Goal: Task Accomplishment & Management: Complete application form

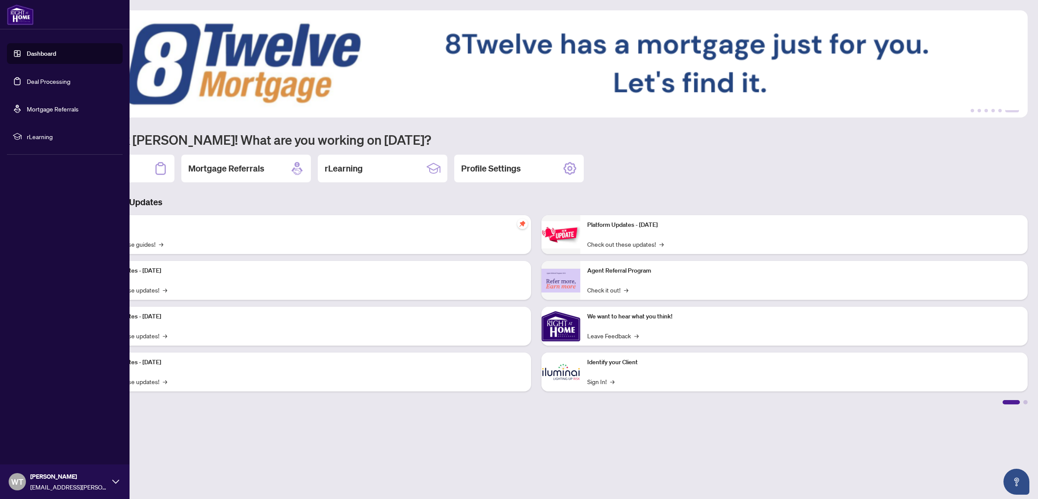
click at [27, 81] on link "Deal Processing" at bounding box center [49, 81] width 44 height 8
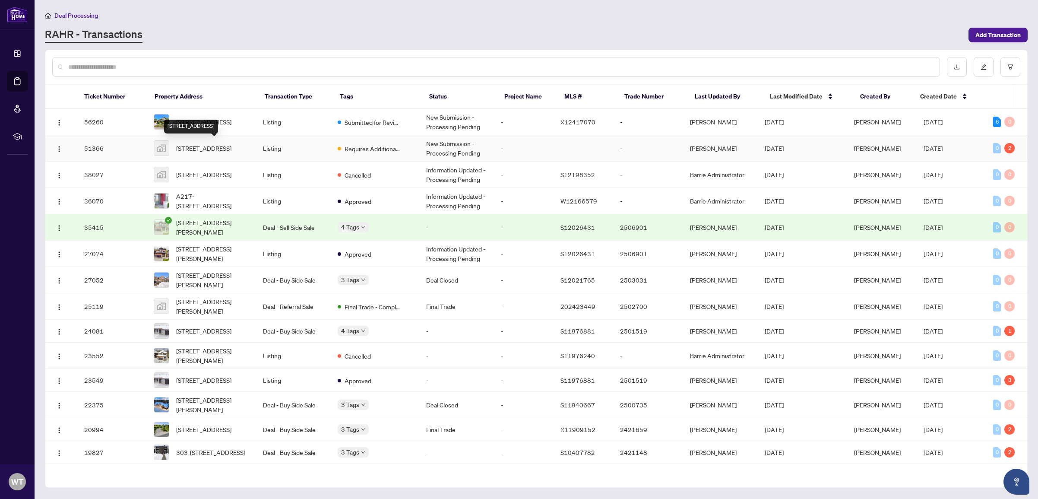
click at [215, 143] on span "[STREET_ADDRESS]" at bounding box center [203, 147] width 55 height 9
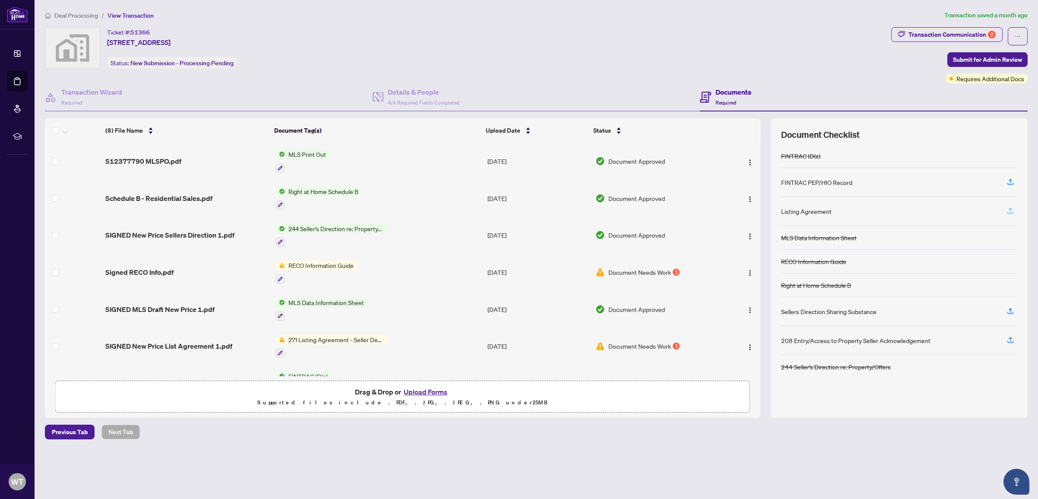
click at [1012, 207] on icon "button" at bounding box center [1010, 211] width 8 height 8
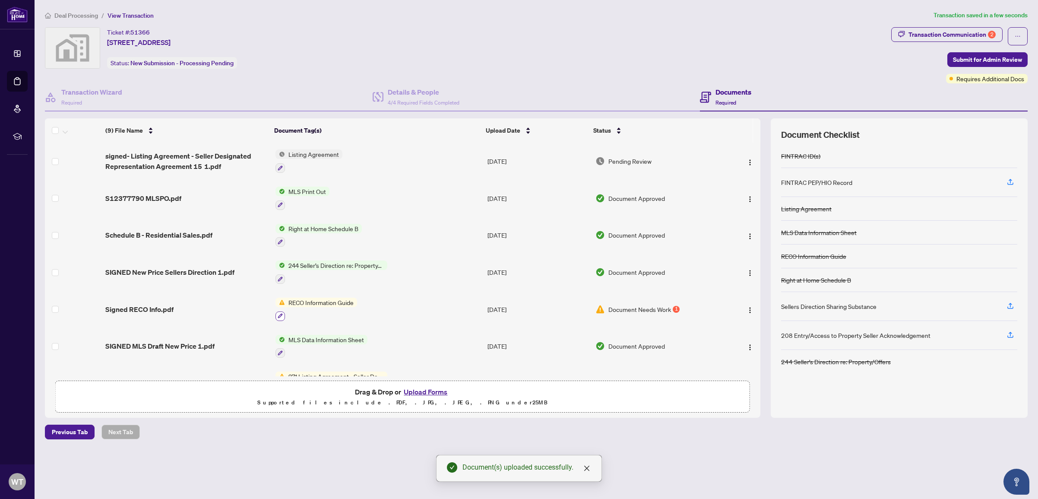
click at [279, 313] on icon "button" at bounding box center [280, 315] width 5 height 5
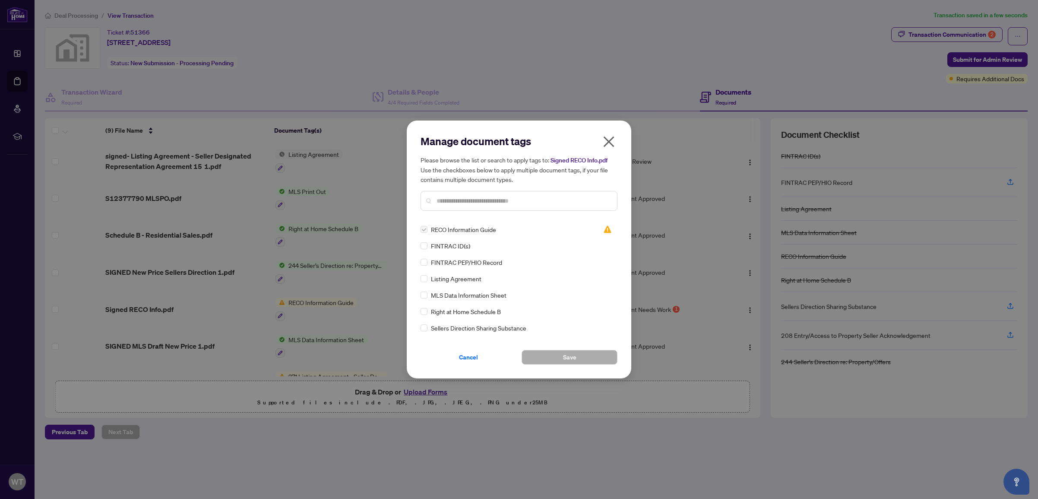
drag, startPoint x: 471, startPoint y: 359, endPoint x: 190, endPoint y: 303, distance: 286.5
click at [471, 359] on span "Cancel" at bounding box center [468, 357] width 19 height 14
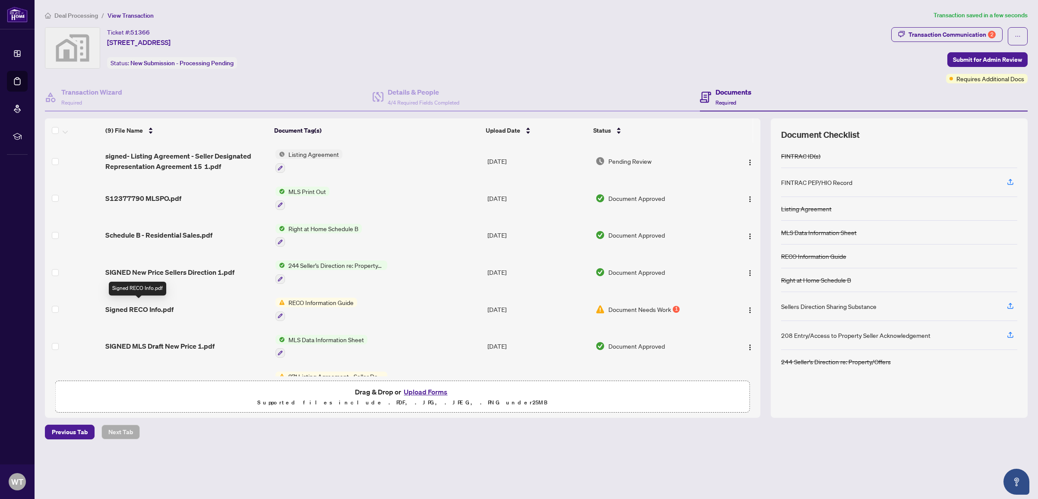
click at [155, 305] on span "Signed RECO Info.pdf" at bounding box center [139, 309] width 68 height 10
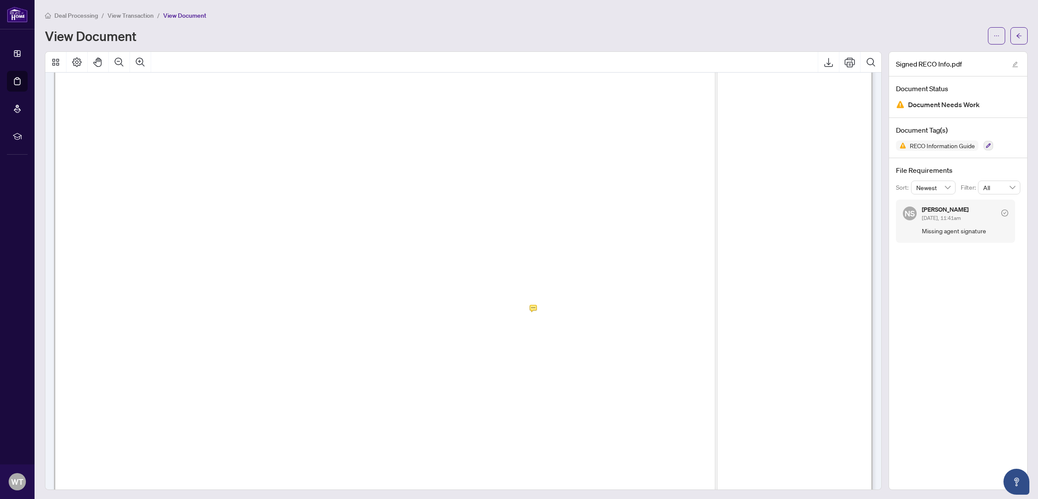
scroll to position [13097, 0]
click at [1021, 37] on icon "arrow-left" at bounding box center [1019, 36] width 6 height 6
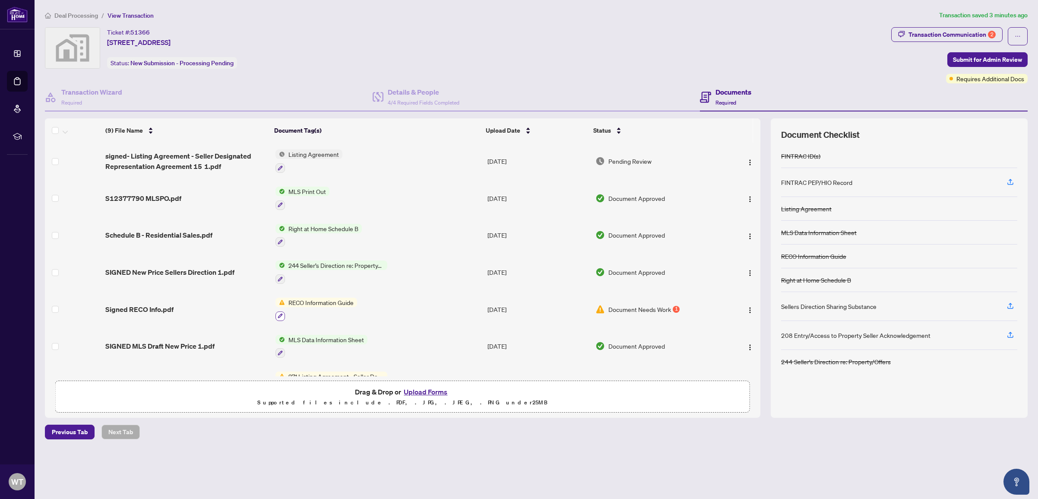
click at [281, 311] on button "button" at bounding box center [279, 315] width 9 height 9
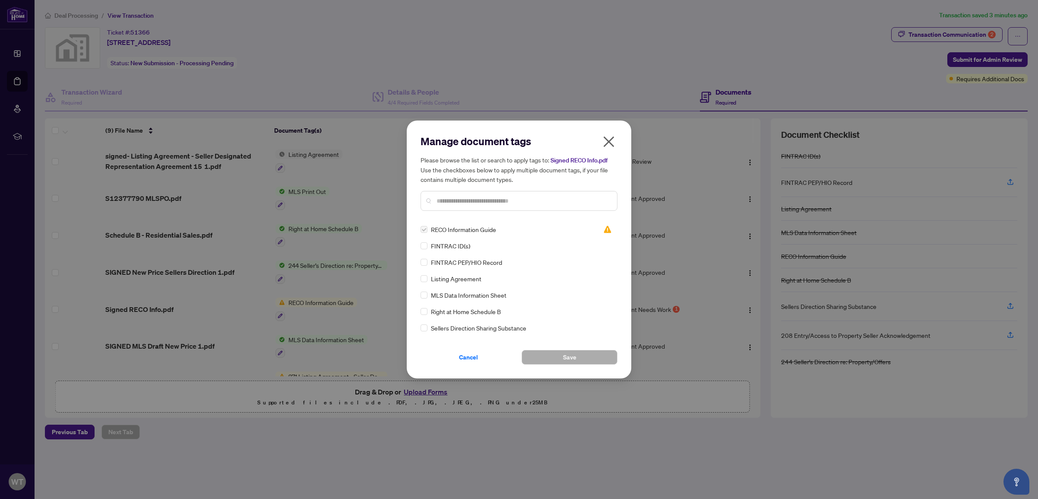
drag, startPoint x: 459, startPoint y: 363, endPoint x: 312, endPoint y: 332, distance: 150.5
click at [459, 363] on span "Cancel" at bounding box center [468, 357] width 19 height 14
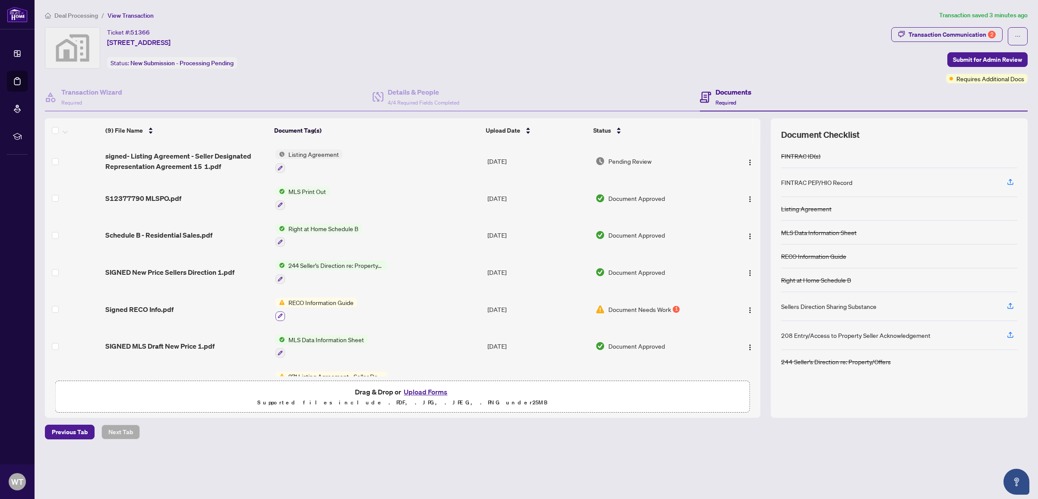
click at [280, 312] on body "Dashboard Deal Processing Mortgage Referrals rLearning WT [PERSON_NAME] [EMAIL_…" at bounding box center [519, 249] width 1038 height 499
click at [280, 313] on icon "button" at bounding box center [280, 315] width 5 height 5
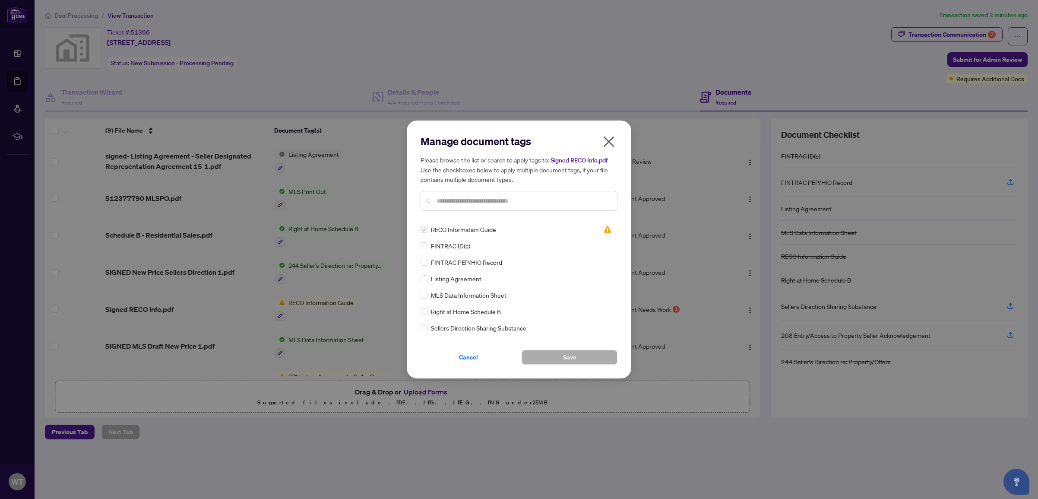
click at [468, 234] on span "RECO Information Guide" at bounding box center [463, 229] width 65 height 9
click at [426, 234] on label at bounding box center [424, 229] width 7 height 9
click at [603, 234] on img at bounding box center [607, 229] width 9 height 9
drag, startPoint x: 604, startPoint y: 136, endPoint x: 490, endPoint y: 169, distance: 118.4
click at [604, 136] on icon "close" at bounding box center [609, 142] width 14 height 14
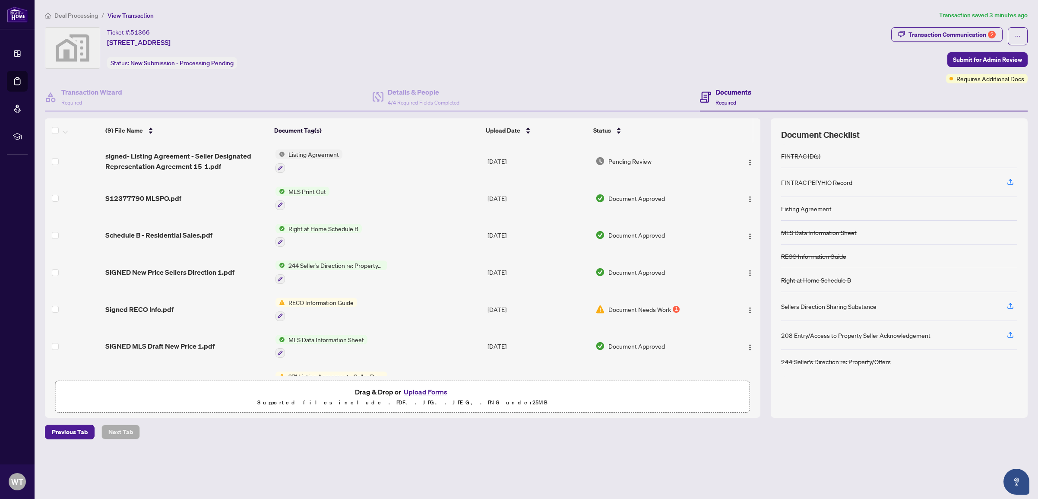
click at [303, 299] on span "RECO Information Guide" at bounding box center [321, 301] width 72 height 9
click at [749, 307] on img "button" at bounding box center [749, 310] width 7 height 7
click at [753, 407] on span "Archive" at bounding box center [788, 405] width 82 height 9
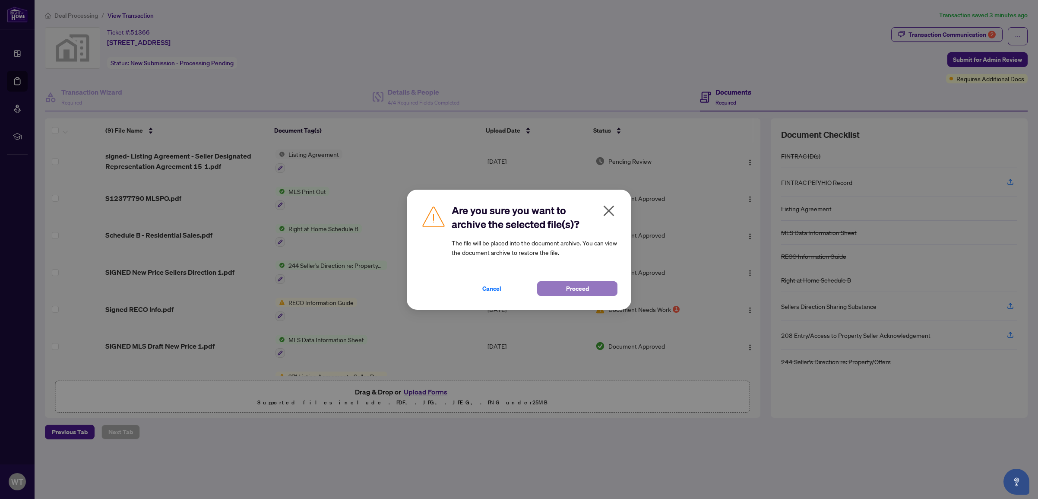
click at [582, 289] on span "Proceed" at bounding box center [577, 288] width 23 height 14
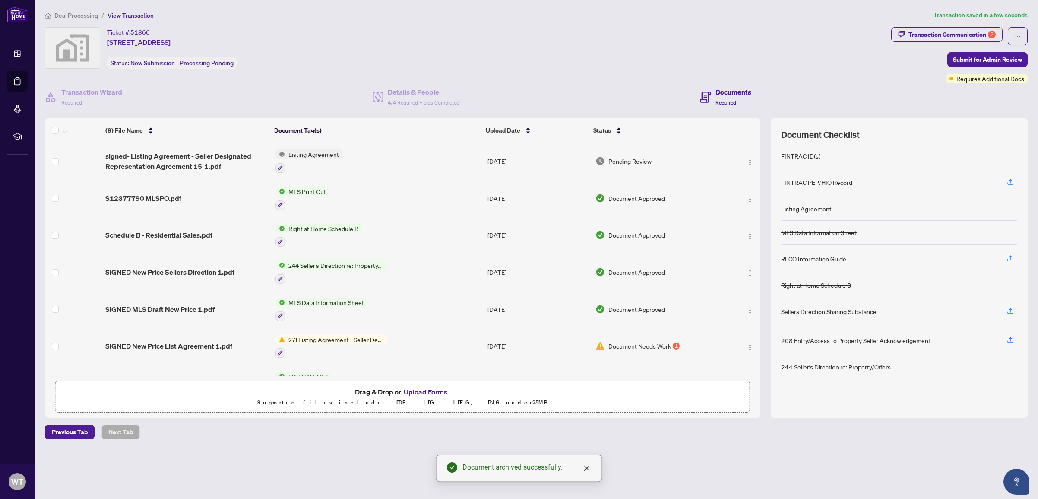
click at [414, 391] on button "Upload Forms" at bounding box center [425, 391] width 49 height 11
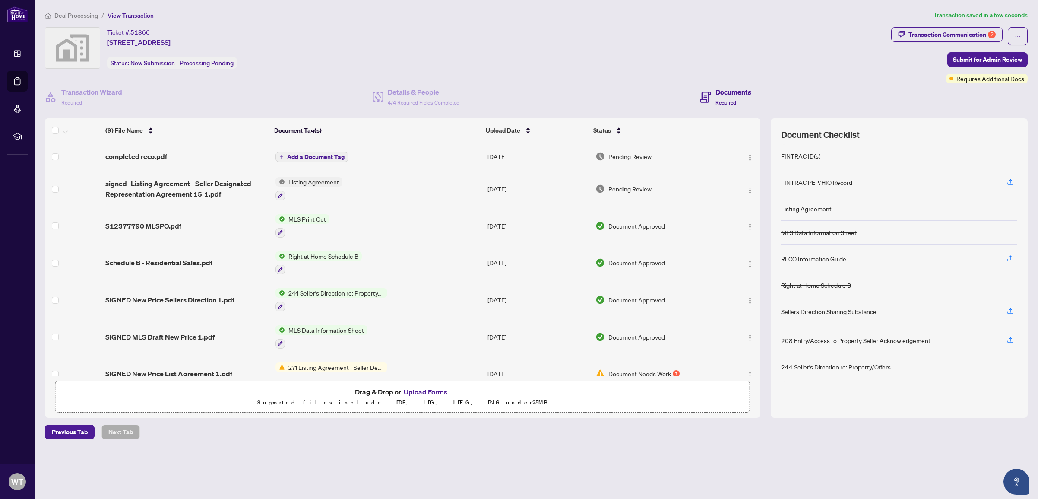
click at [319, 155] on span "Add a Document Tag" at bounding box center [315, 157] width 57 height 6
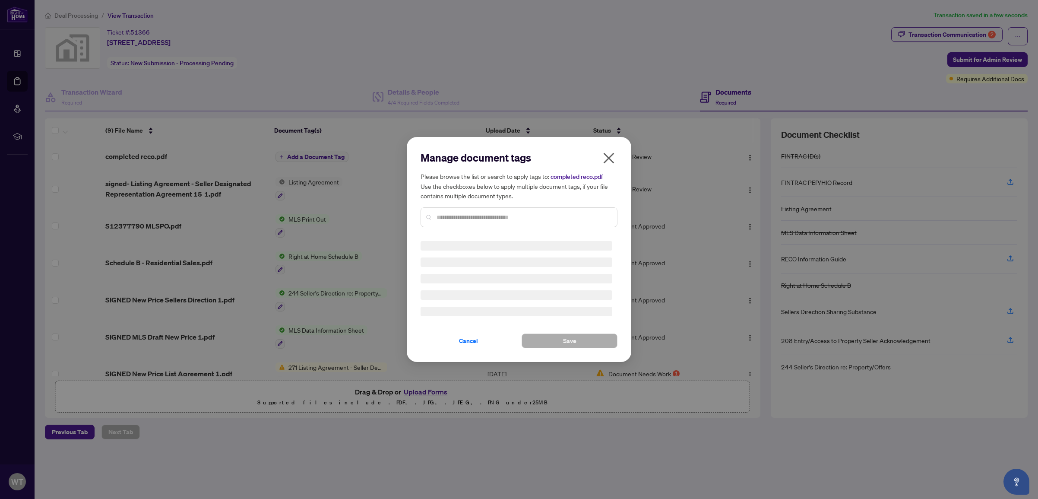
click at [477, 220] on div "Manage document tags Please browse the list or search to apply tags to: complet…" at bounding box center [519, 249] width 197 height 197
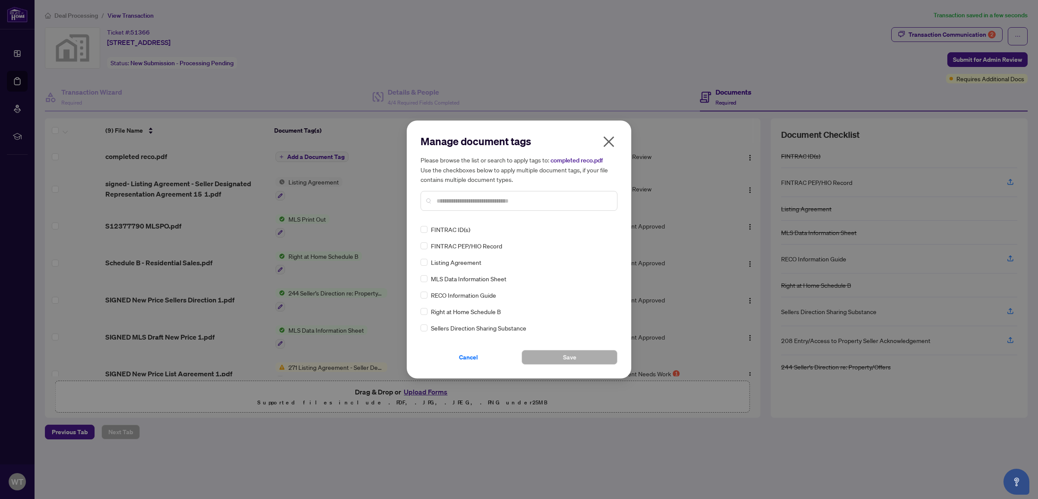
click at [475, 203] on input "text" at bounding box center [523, 200] width 174 height 9
type input "***"
click at [571, 360] on span "Save" at bounding box center [569, 357] width 13 height 14
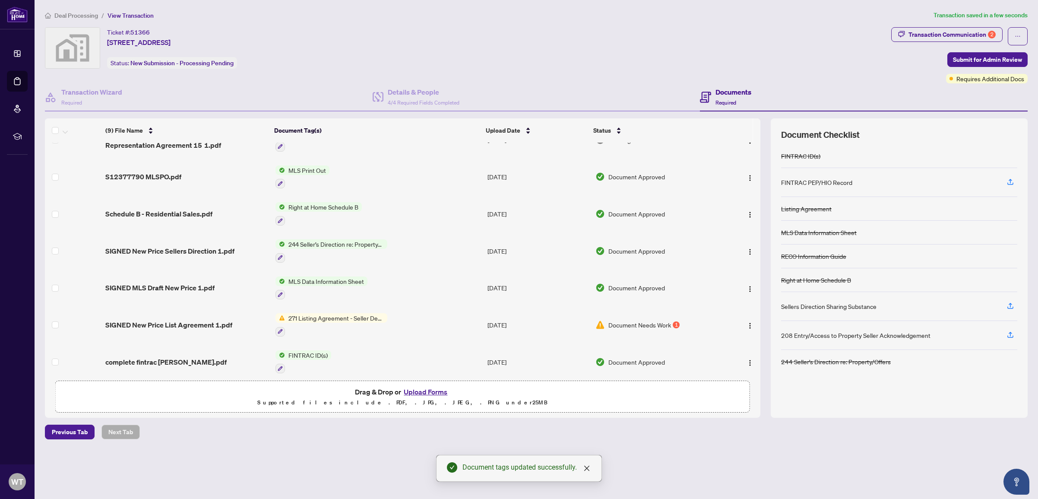
scroll to position [97, 0]
click at [326, 275] on span "271 Listing Agreement - Seller Designated Representation Agreement Authority to…" at bounding box center [336, 279] width 102 height 9
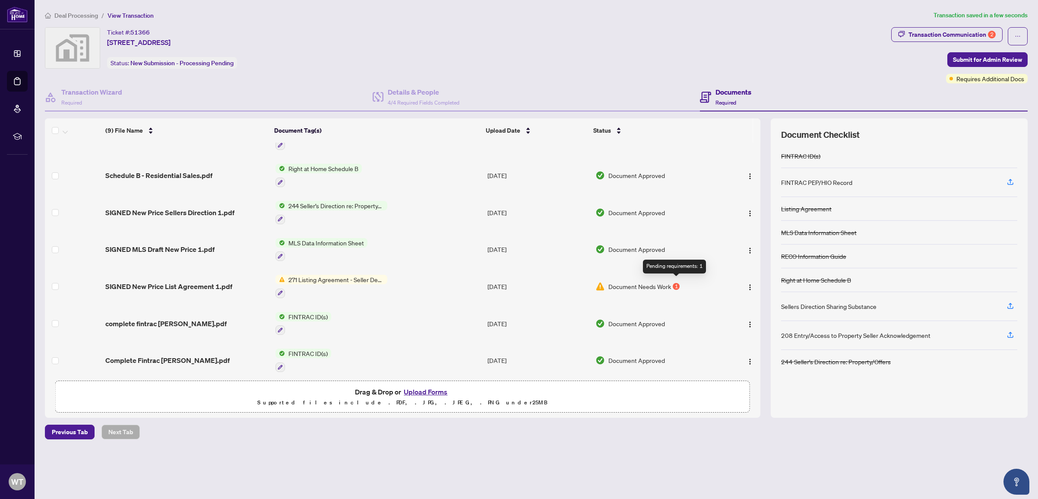
click at [676, 283] on div "1" at bounding box center [676, 286] width 7 height 7
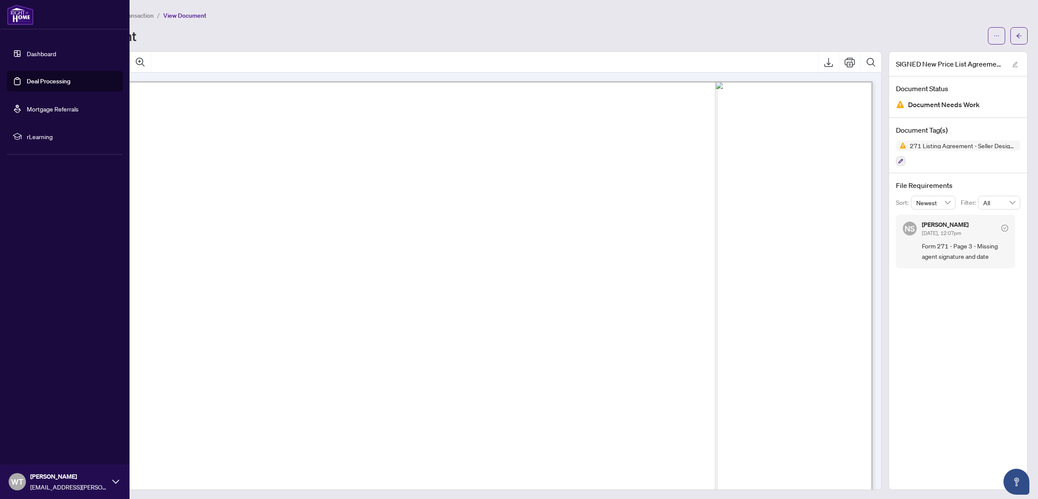
click at [36, 84] on link "Deal Processing" at bounding box center [49, 81] width 44 height 8
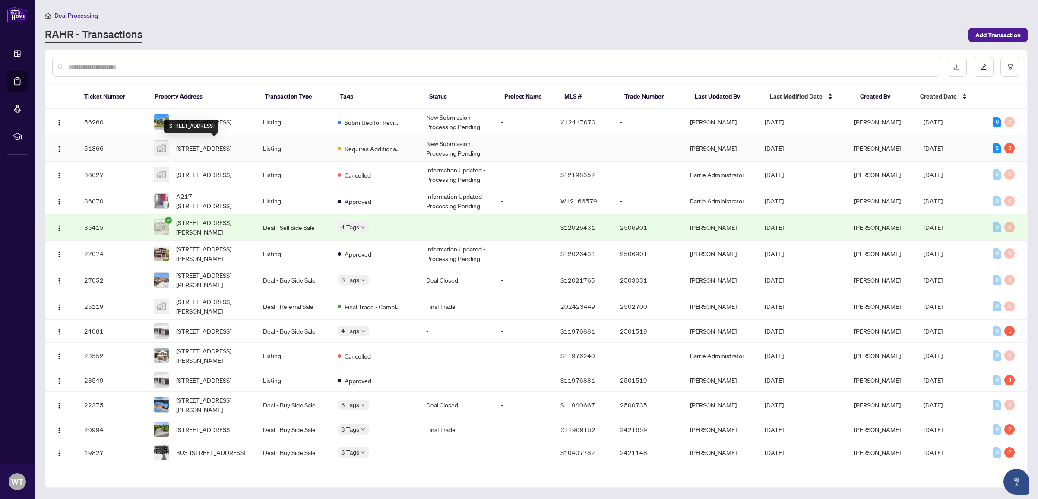
click at [209, 147] on span "[STREET_ADDRESS]" at bounding box center [203, 147] width 55 height 9
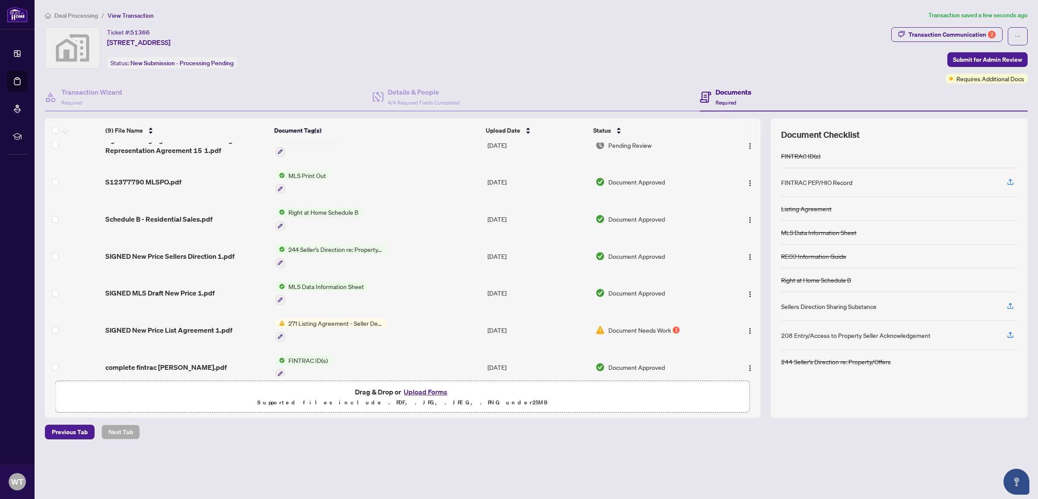
scroll to position [58, 0]
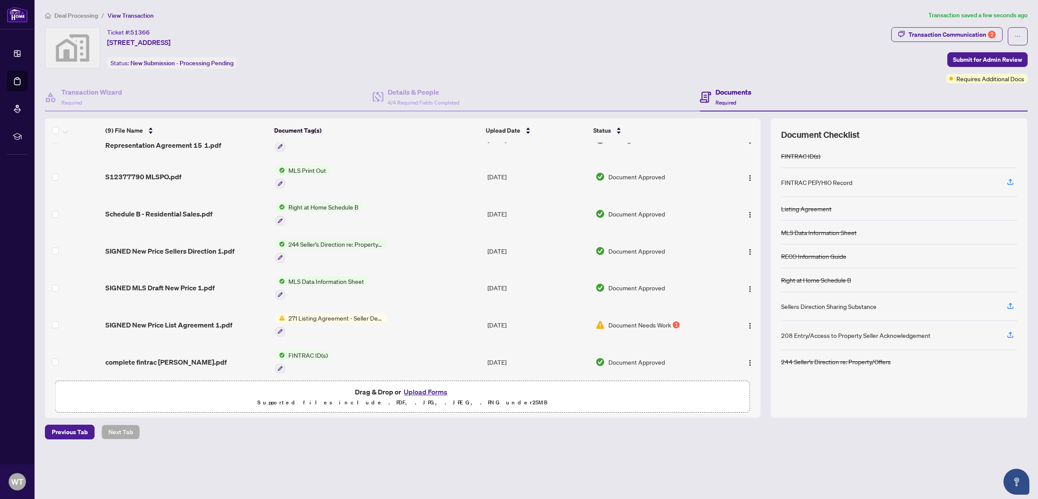
click at [304, 313] on span "271 Listing Agreement - Seller Designated Representation Agreement Authority to…" at bounding box center [336, 317] width 102 height 9
click at [746, 322] on img "button" at bounding box center [749, 325] width 7 height 7
click at [756, 418] on span "Archive" at bounding box center [788, 420] width 82 height 9
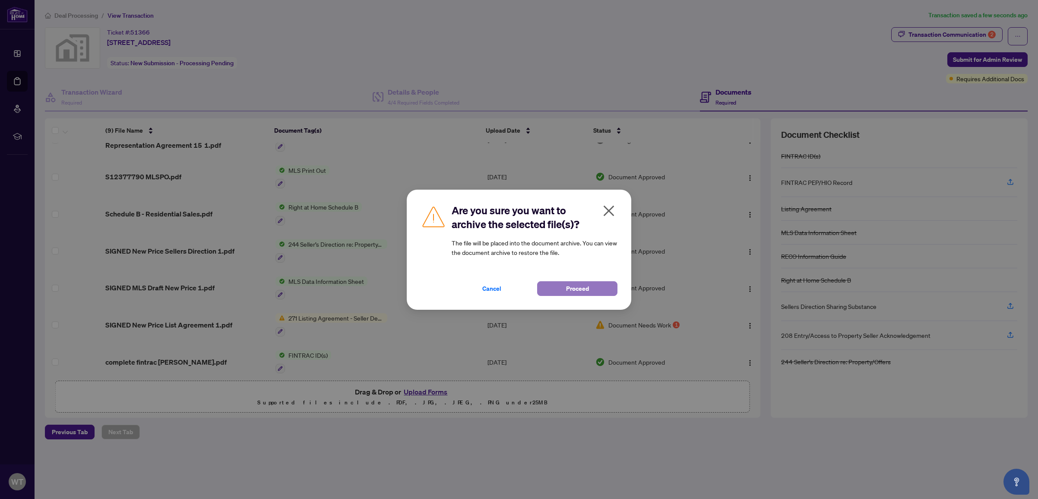
click at [587, 290] on span "Proceed" at bounding box center [577, 288] width 23 height 14
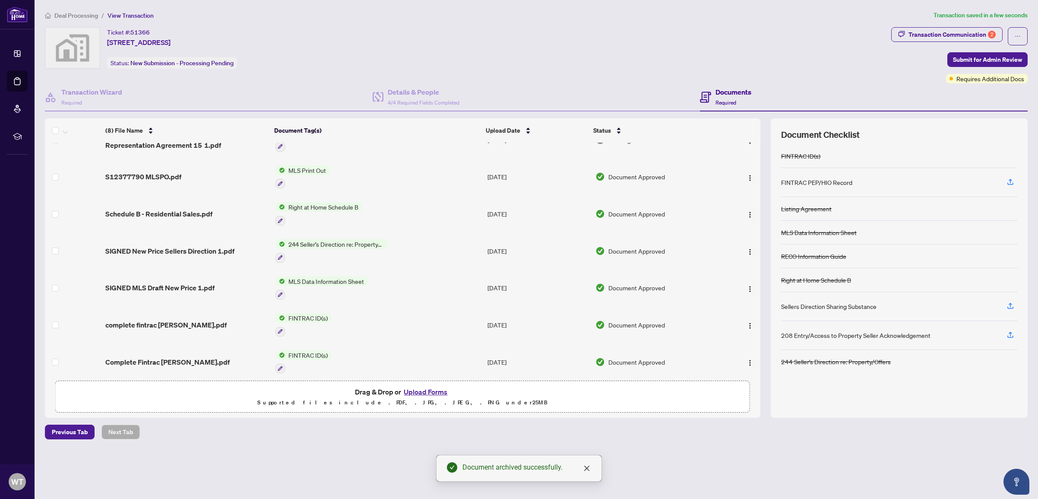
scroll to position [60, 0]
click at [432, 389] on button "Upload Forms" at bounding box center [425, 391] width 49 height 11
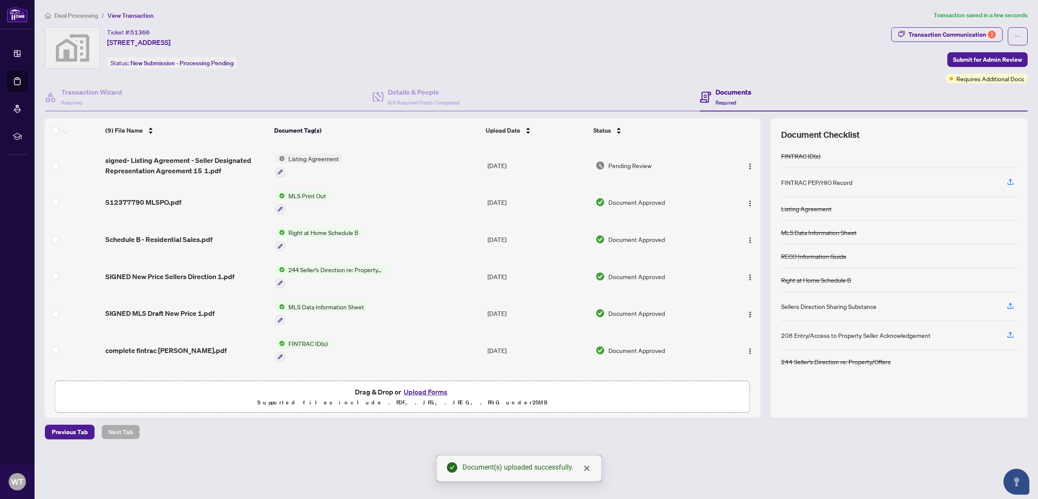
scroll to position [0, 0]
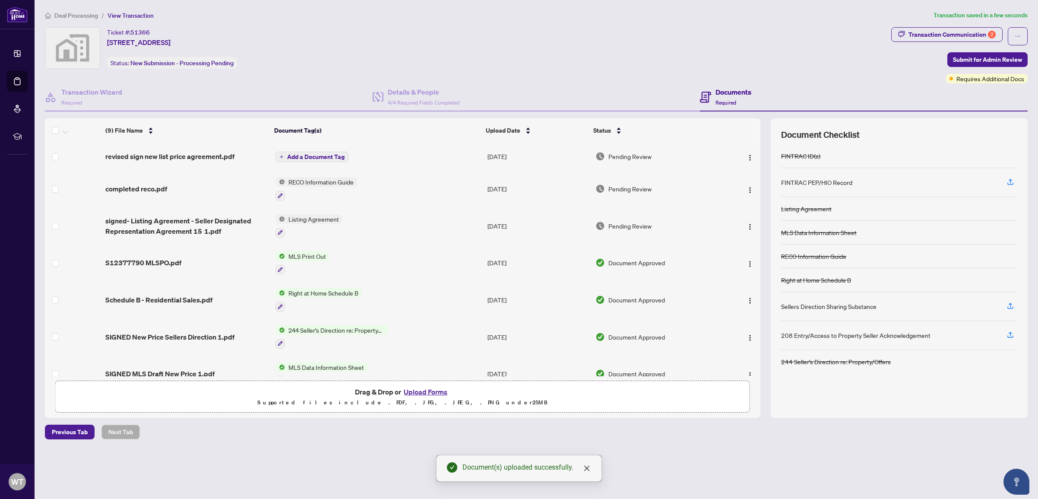
click at [312, 156] on span "Add a Document Tag" at bounding box center [315, 157] width 57 height 6
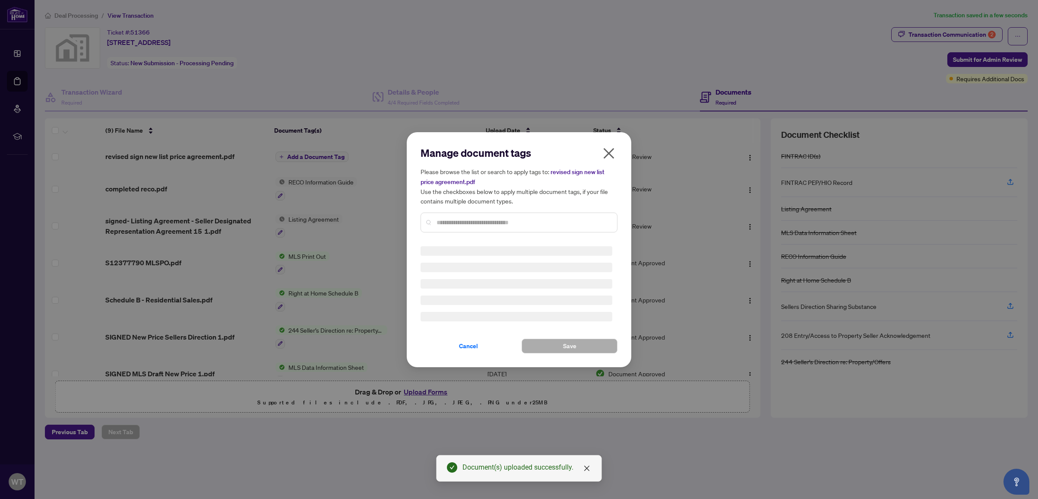
click at [437, 218] on div "Manage document tags Please browse the list or search to apply tags to: revised…" at bounding box center [519, 192] width 197 height 93
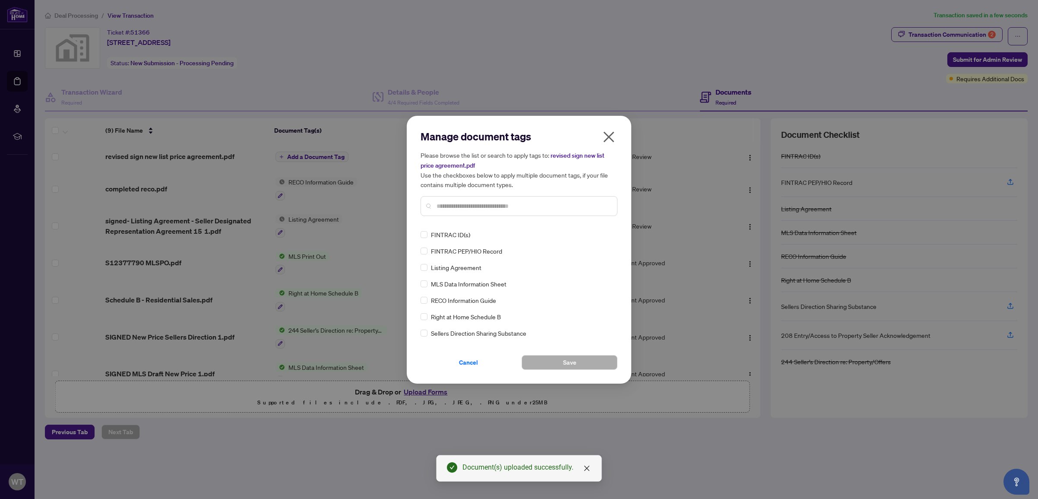
click at [437, 219] on div "Manage document tags Please browse the list or search to apply tags to: revised…" at bounding box center [519, 176] width 197 height 93
click at [441, 206] on input "text" at bounding box center [523, 205] width 174 height 9
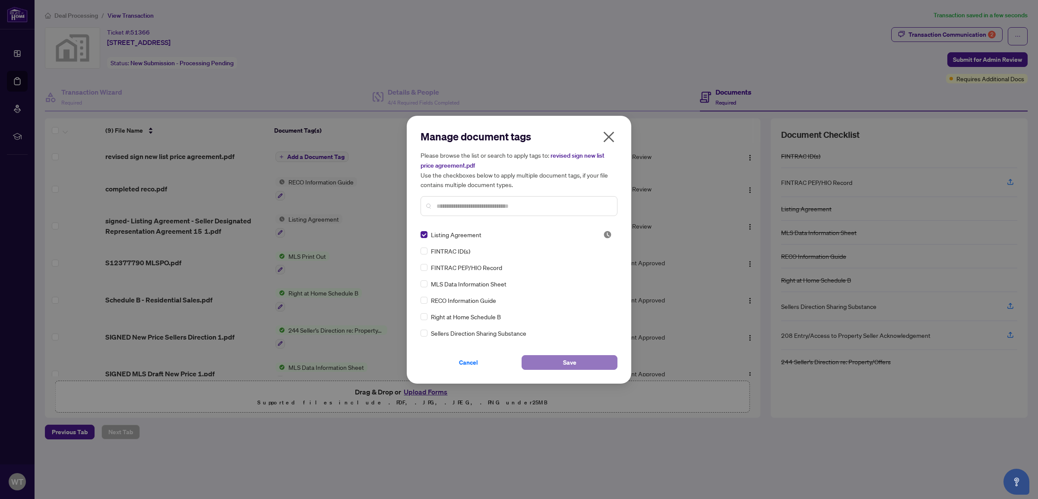
click at [558, 361] on button "Save" at bounding box center [570, 362] width 96 height 15
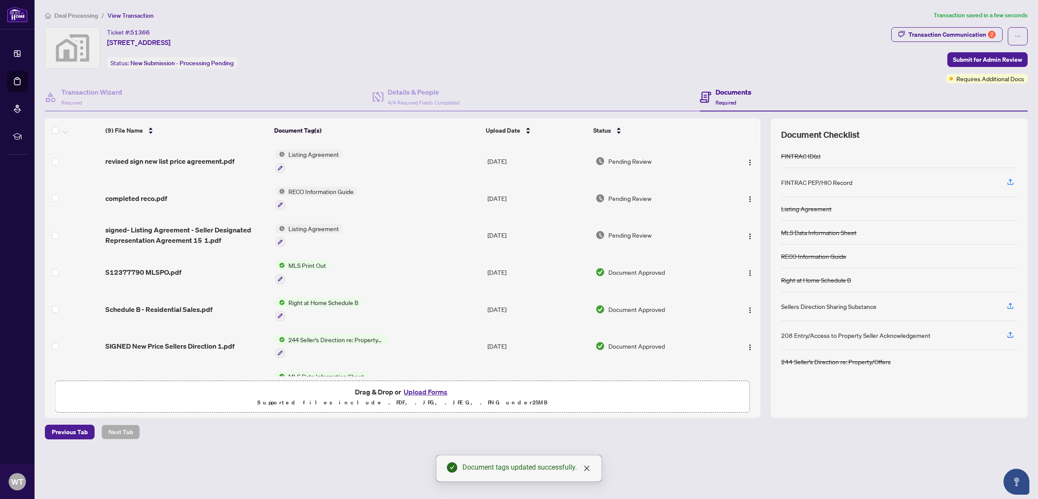
click at [426, 394] on button "Upload Forms" at bounding box center [425, 391] width 49 height 11
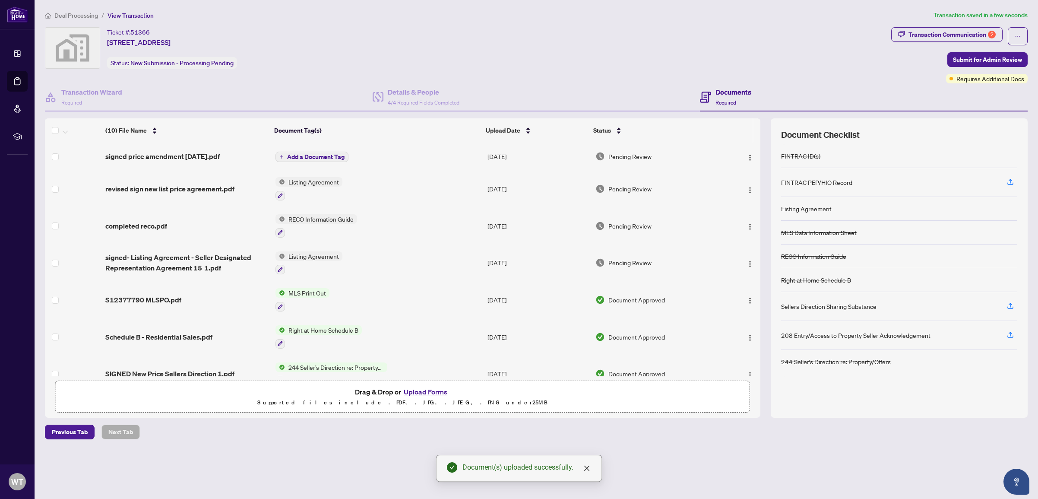
click at [322, 155] on span "Add a Document Tag" at bounding box center [315, 157] width 57 height 6
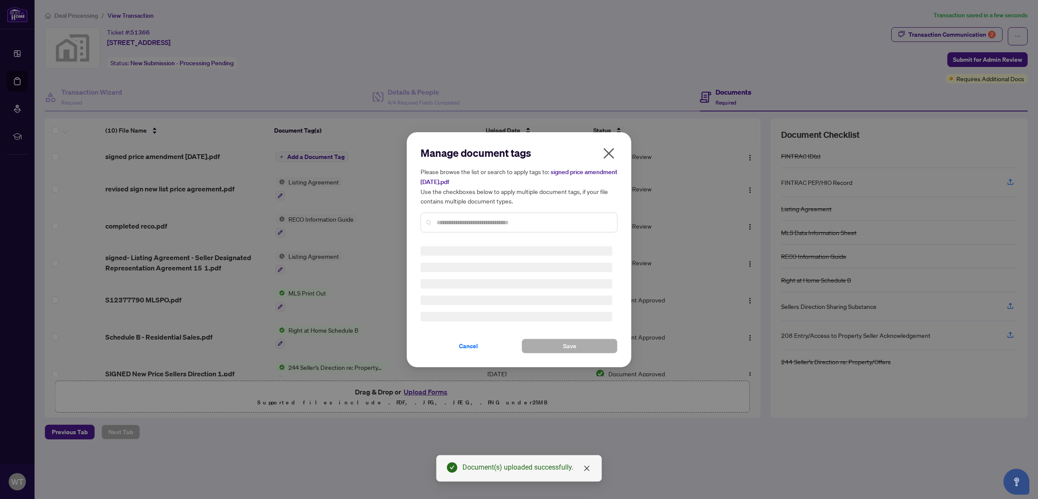
click at [474, 224] on div "Manage document tags Please browse the list or search to apply tags to: signed …" at bounding box center [519, 249] width 197 height 207
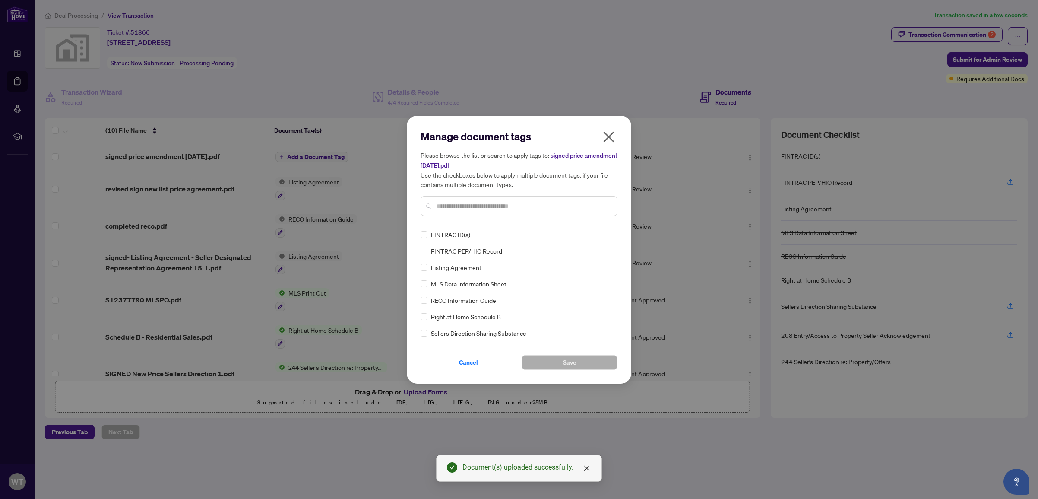
click at [468, 209] on input "text" at bounding box center [523, 205] width 174 height 9
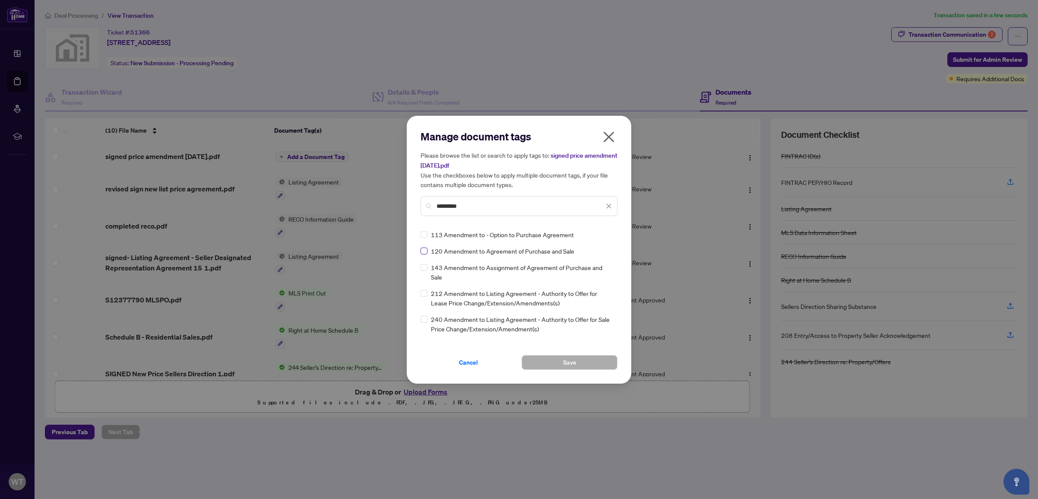
type input "*********"
click at [566, 364] on span "Save" at bounding box center [569, 362] width 13 height 14
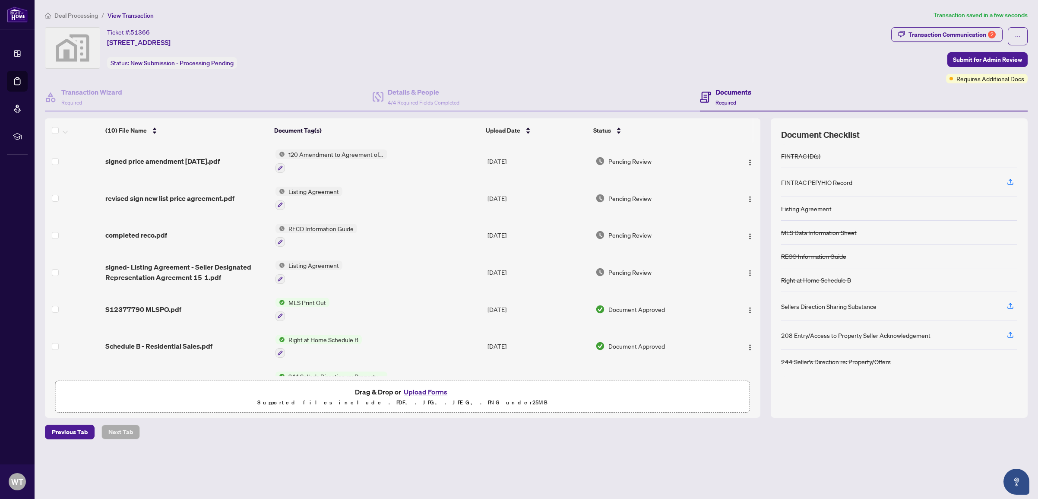
scroll to position [133, 0]
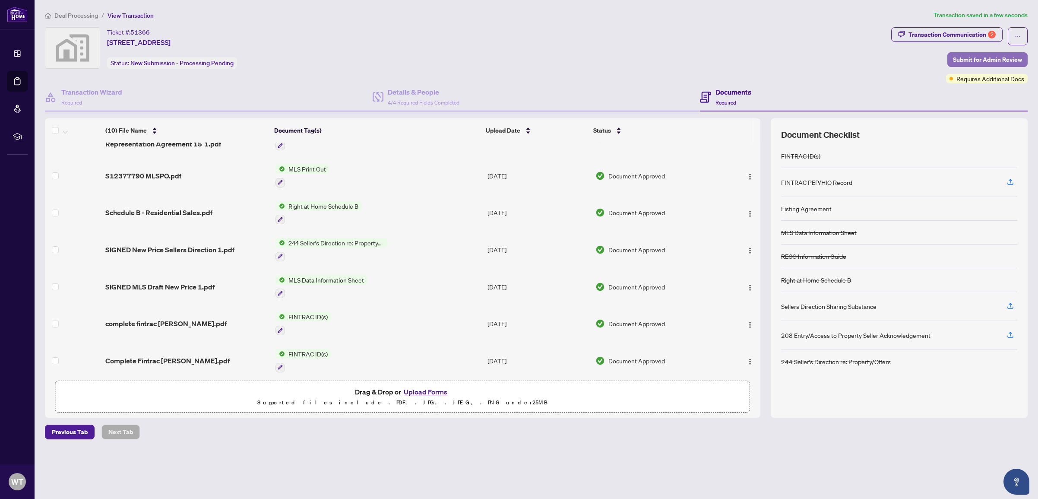
click at [977, 57] on span "Submit for Admin Review" at bounding box center [987, 60] width 69 height 14
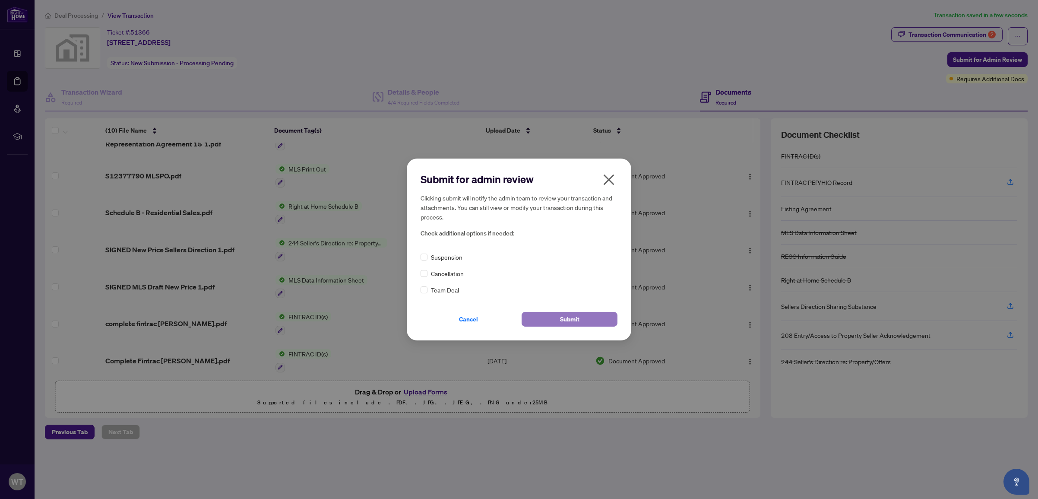
click at [553, 317] on button "Submit" at bounding box center [570, 319] width 96 height 15
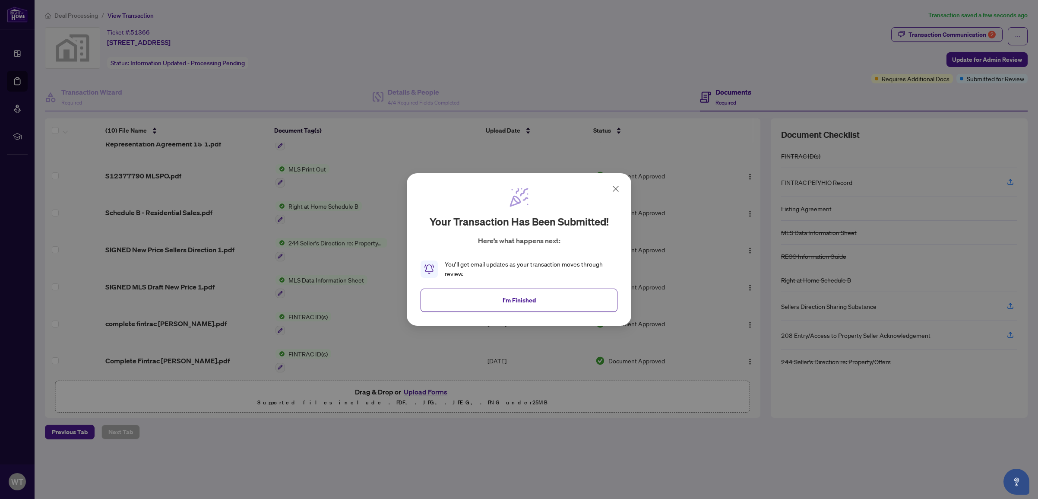
click at [545, 298] on button "I'm Finished" at bounding box center [519, 299] width 197 height 23
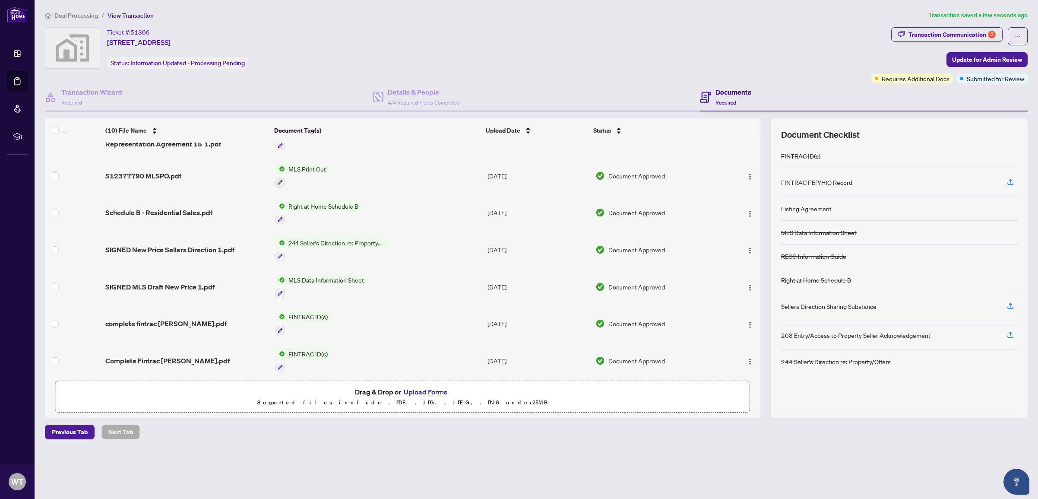
scroll to position [0, 0]
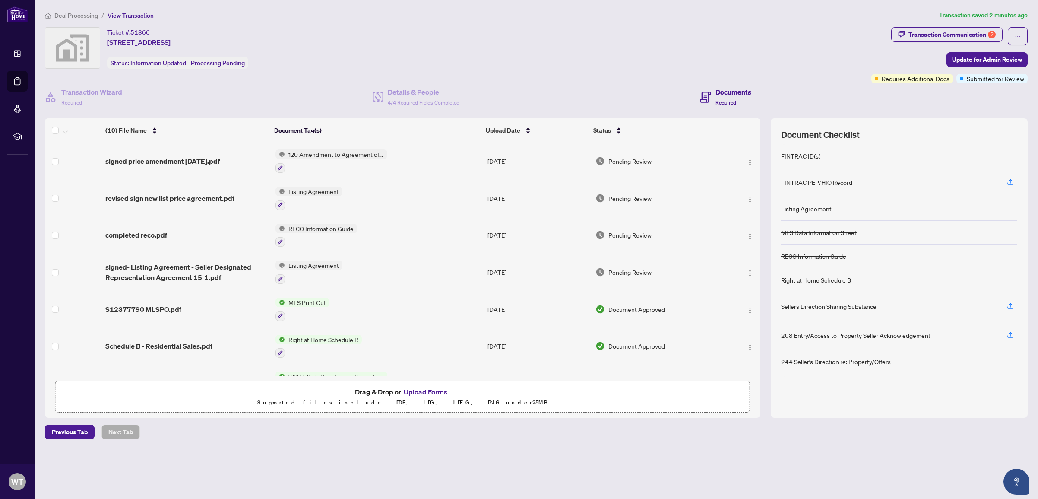
click at [990, 61] on span "Update for Admin Review" at bounding box center [987, 60] width 70 height 14
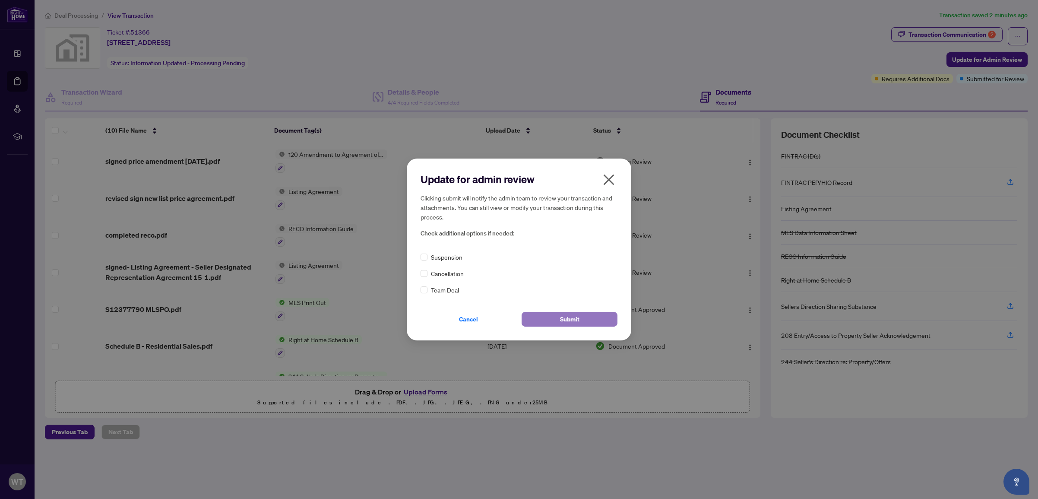
click at [550, 317] on button "Submit" at bounding box center [570, 319] width 96 height 15
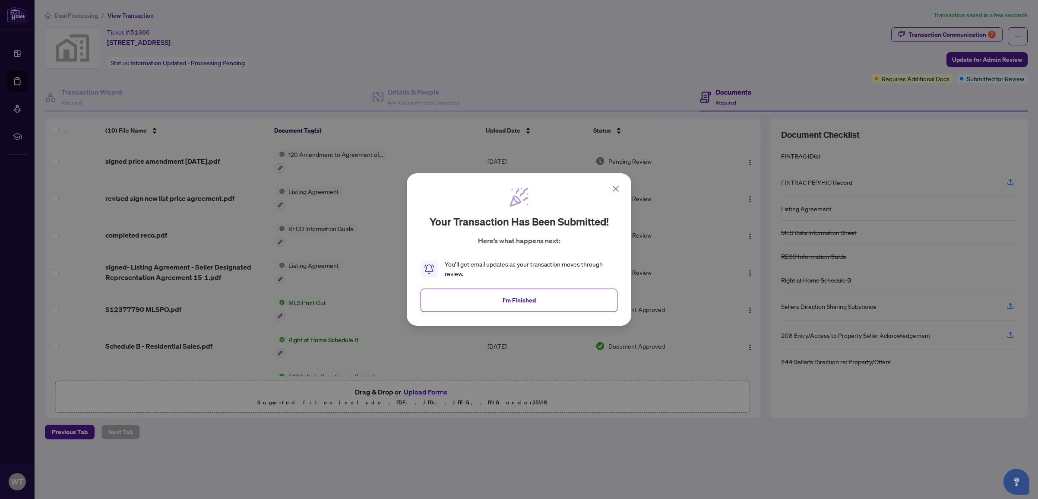
click at [614, 188] on icon at bounding box center [615, 188] width 10 height 10
